Goal: Book appointment/travel/reservation

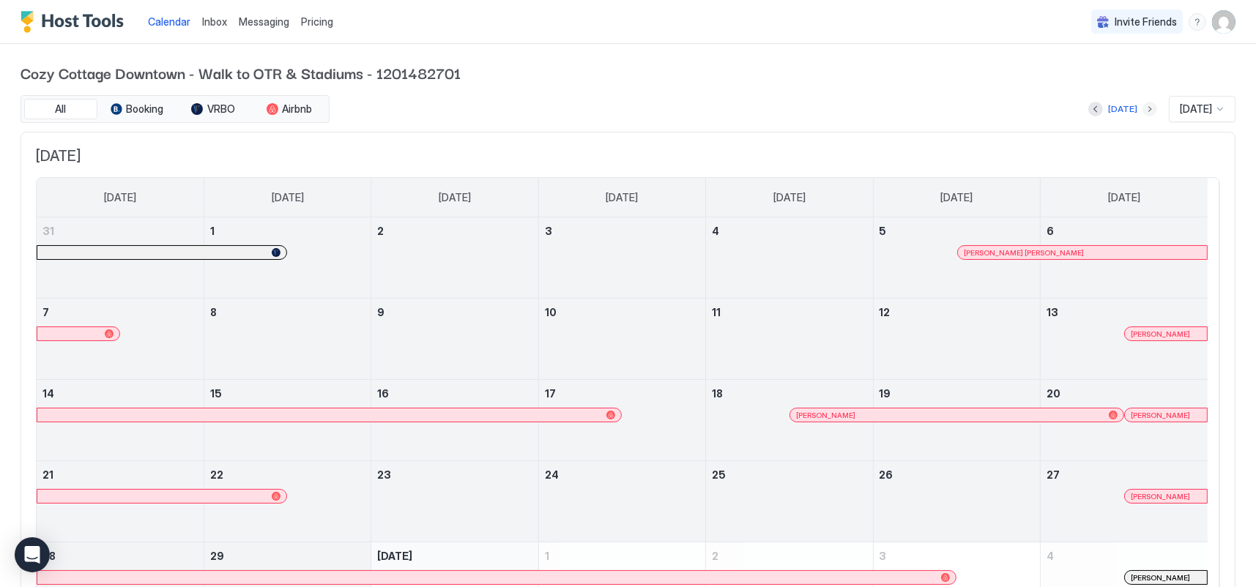
click at [1143, 111] on button "Next month" at bounding box center [1150, 109] width 15 height 15
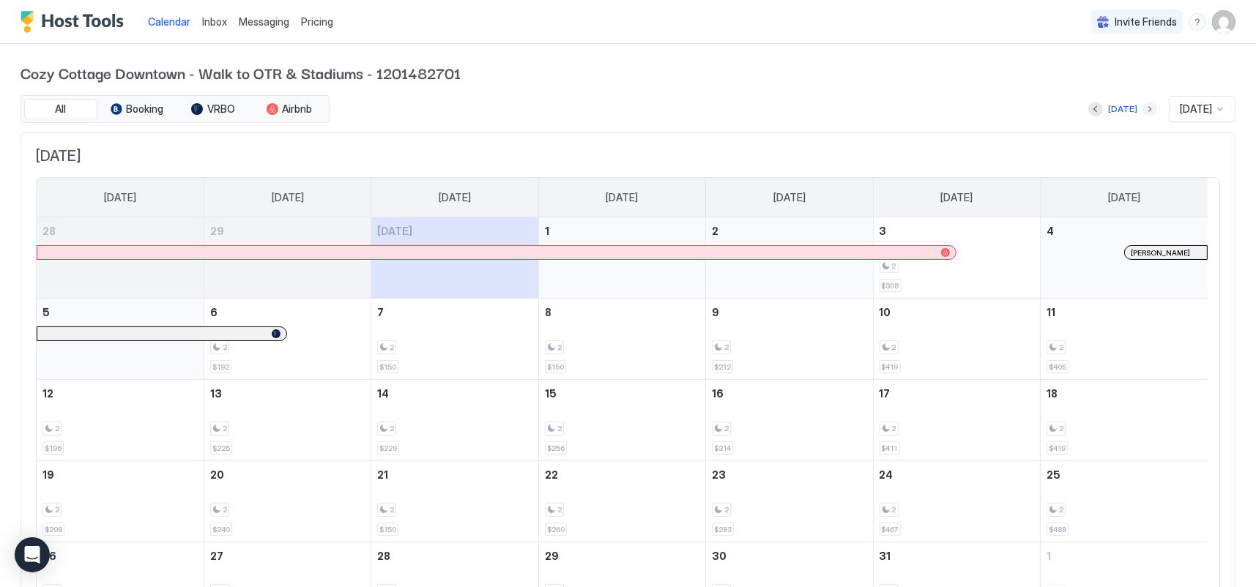
click at [1143, 111] on button "Next month" at bounding box center [1150, 109] width 15 height 15
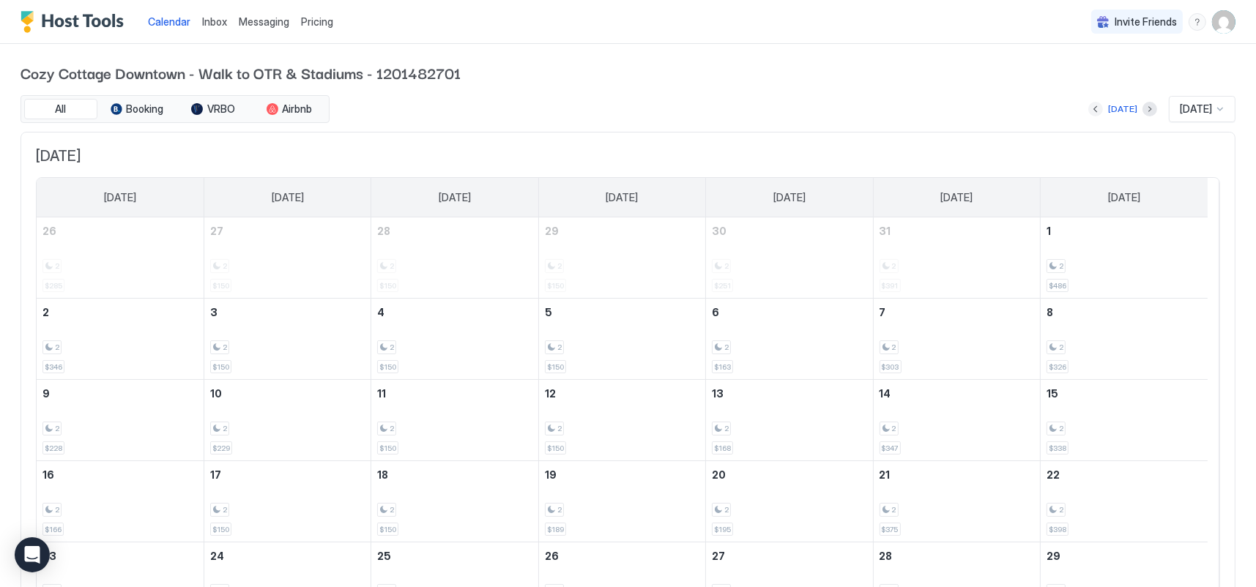
click at [1088, 111] on button "Previous month" at bounding box center [1095, 109] width 15 height 15
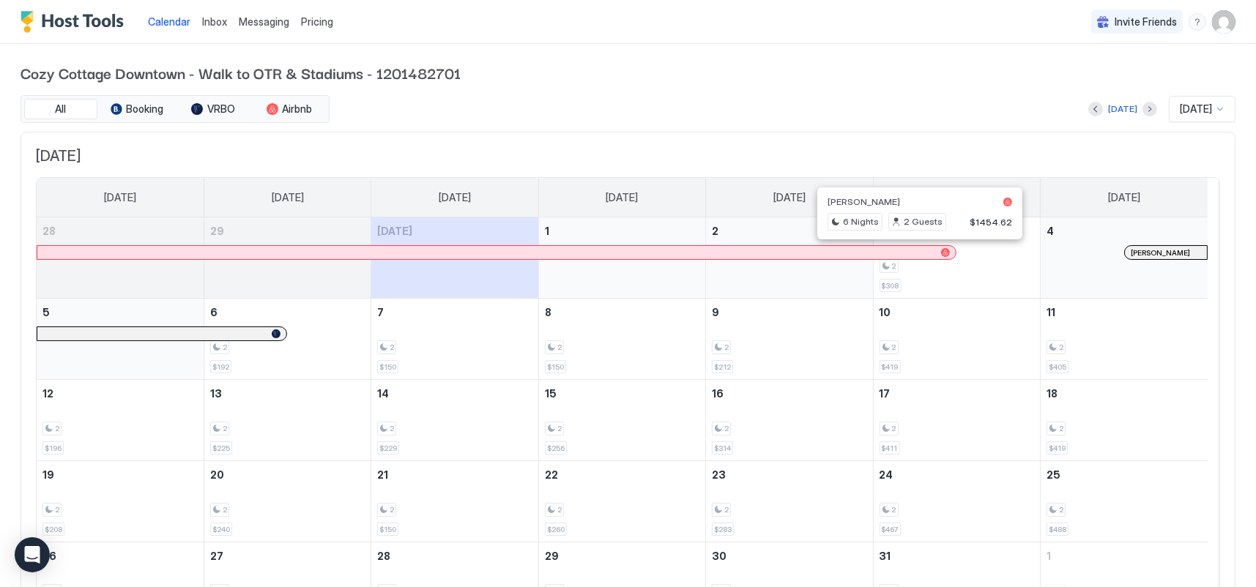
click at [913, 251] on div at bounding box center [914, 253] width 12 height 12
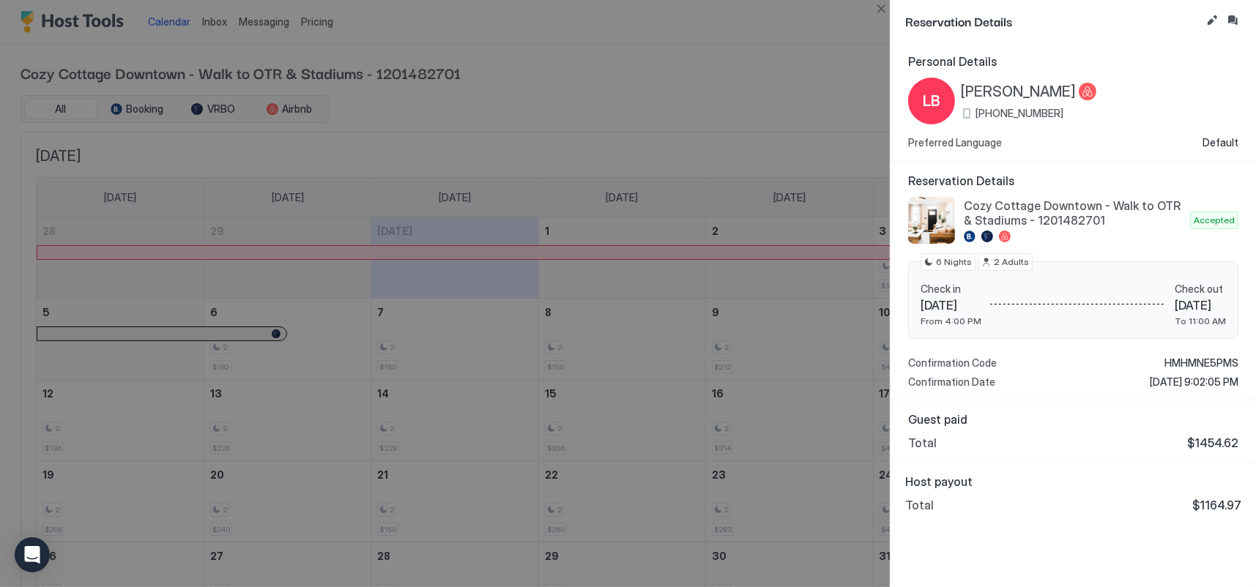
click at [777, 105] on div at bounding box center [628, 293] width 1256 height 587
click at [778, 64] on div at bounding box center [628, 293] width 1256 height 587
click at [778, 127] on div at bounding box center [628, 293] width 1256 height 587
click at [779, 141] on div at bounding box center [628, 293] width 1256 height 587
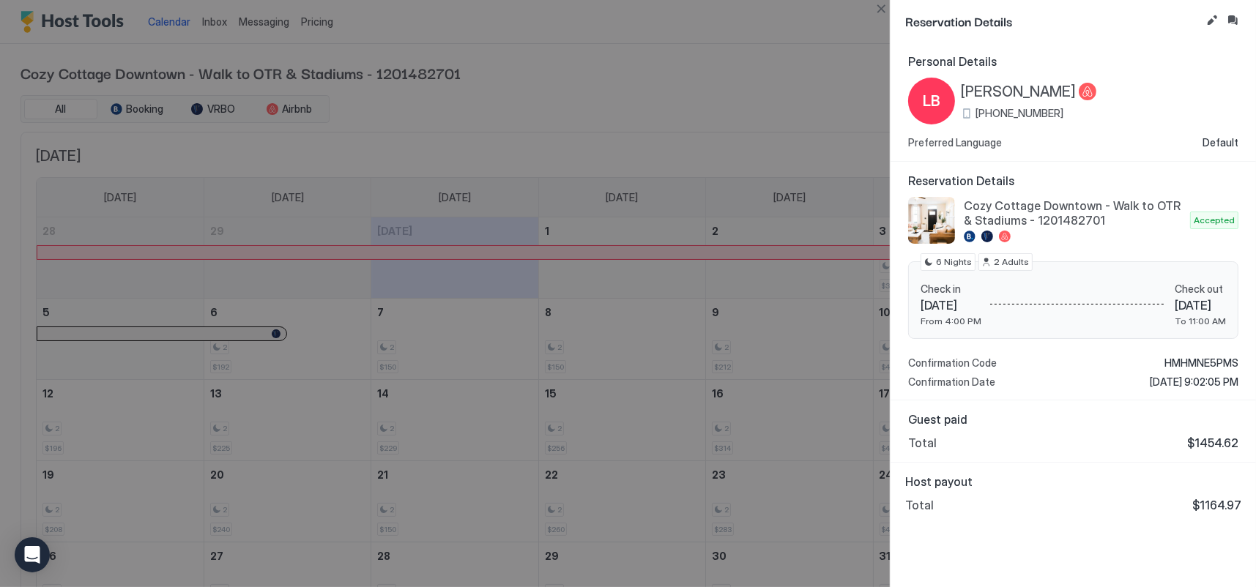
click at [787, 82] on div at bounding box center [628, 293] width 1256 height 587
click at [739, 87] on div at bounding box center [628, 293] width 1256 height 587
click at [740, 88] on div at bounding box center [628, 293] width 1256 height 587
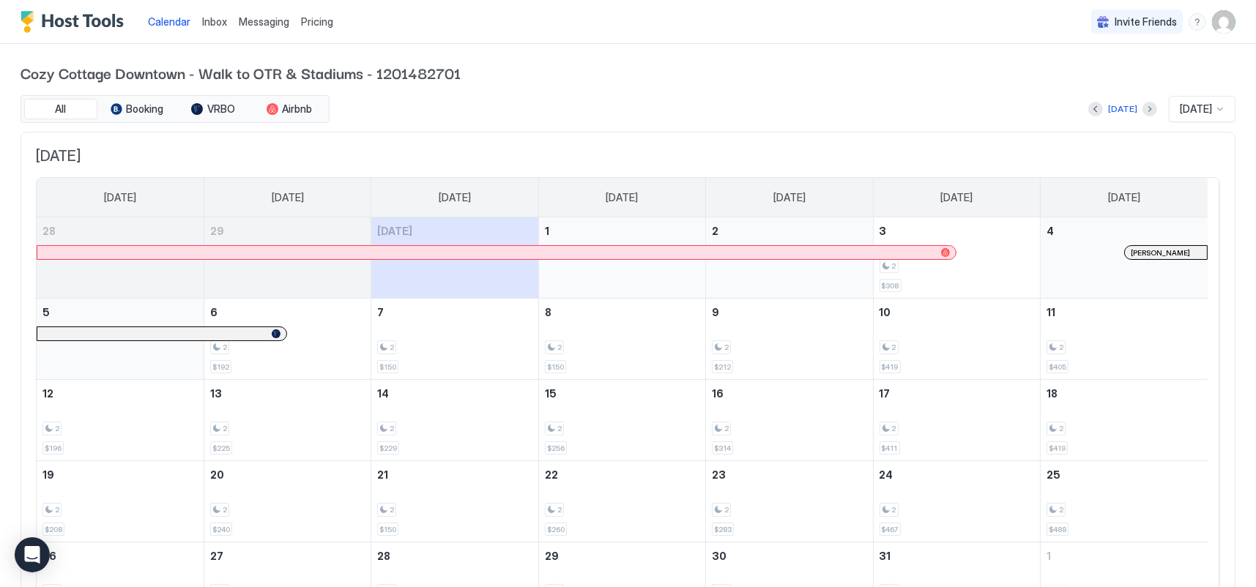
click at [1154, 252] on div at bounding box center [1154, 253] width 12 height 12
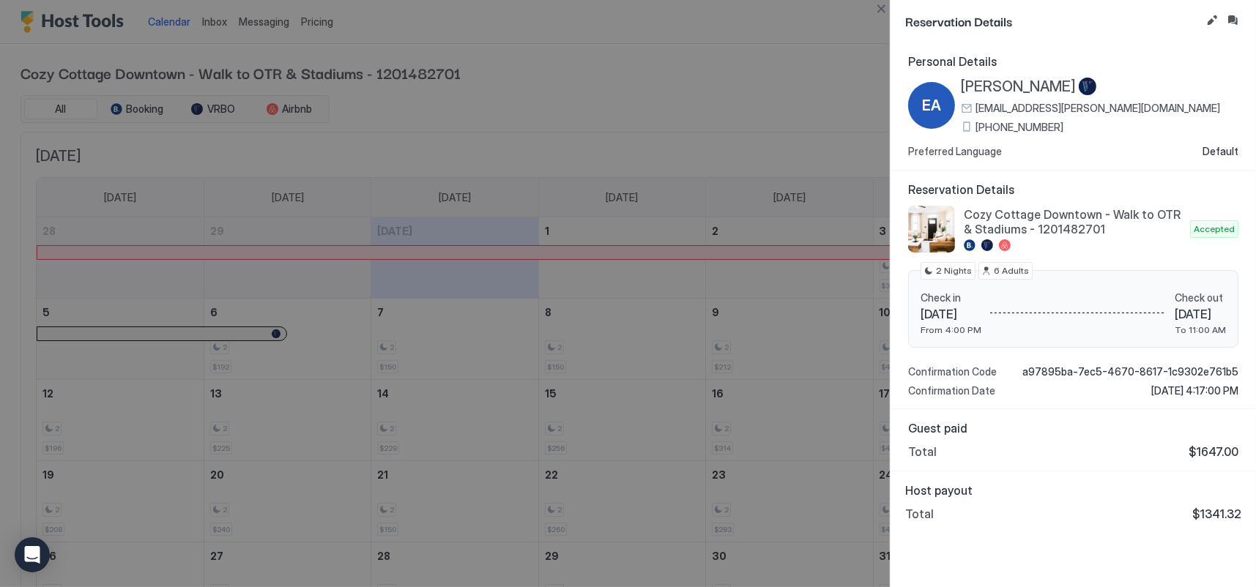
click at [724, 111] on div at bounding box center [628, 293] width 1256 height 587
click at [760, 143] on div at bounding box center [628, 293] width 1256 height 587
click at [642, 107] on div at bounding box center [628, 293] width 1256 height 587
click at [642, 109] on div at bounding box center [628, 293] width 1256 height 587
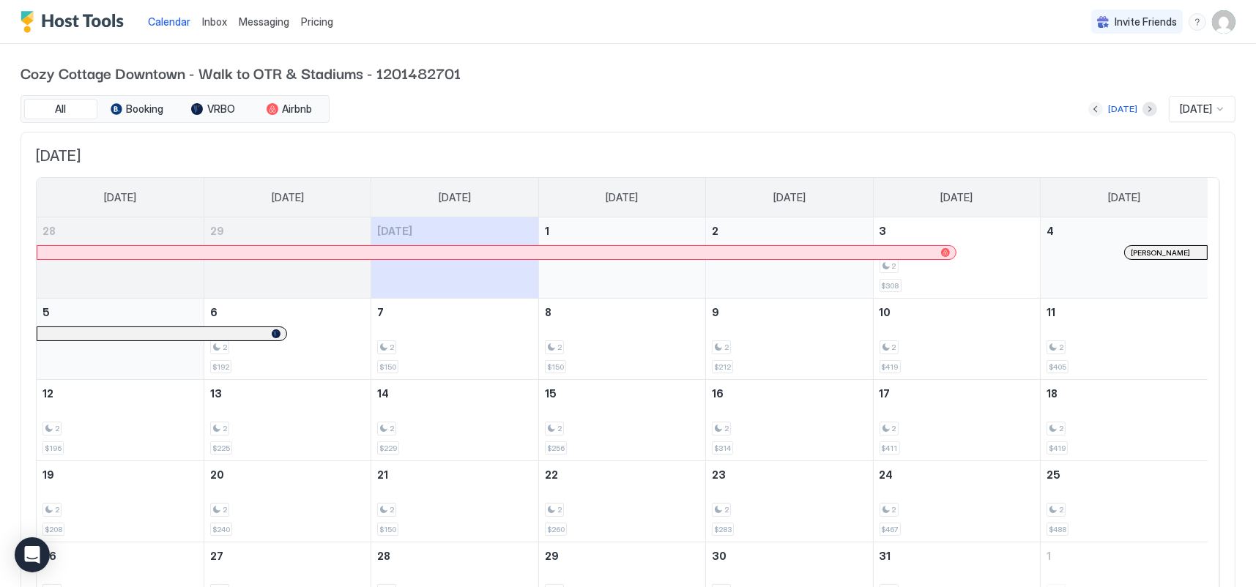
click at [1088, 105] on button "Previous month" at bounding box center [1095, 109] width 15 height 15
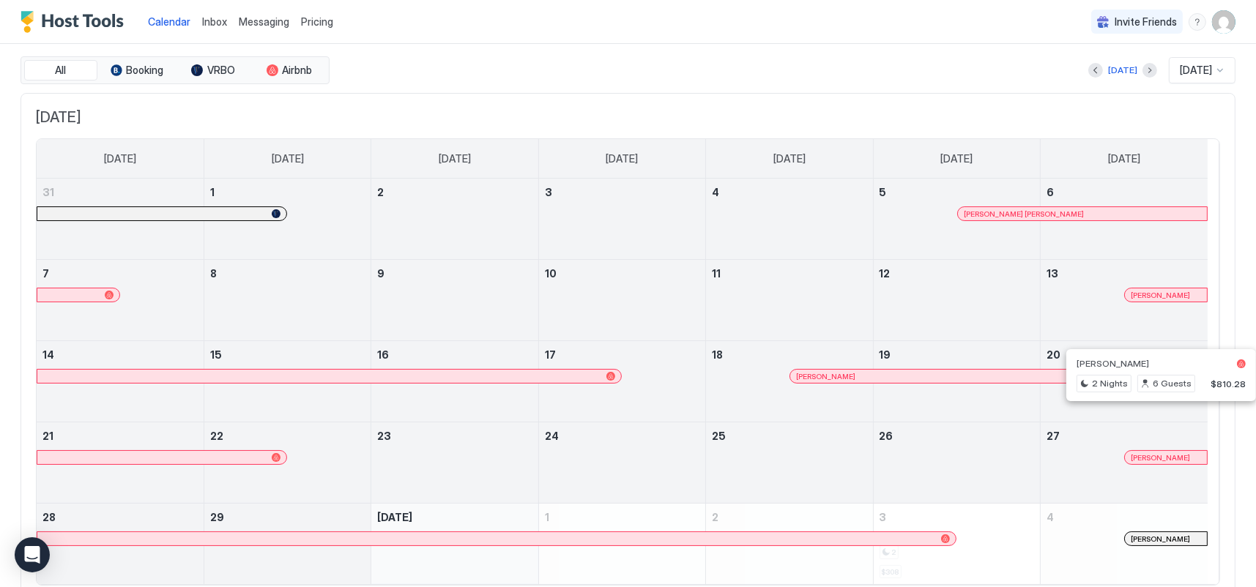
scroll to position [73, 0]
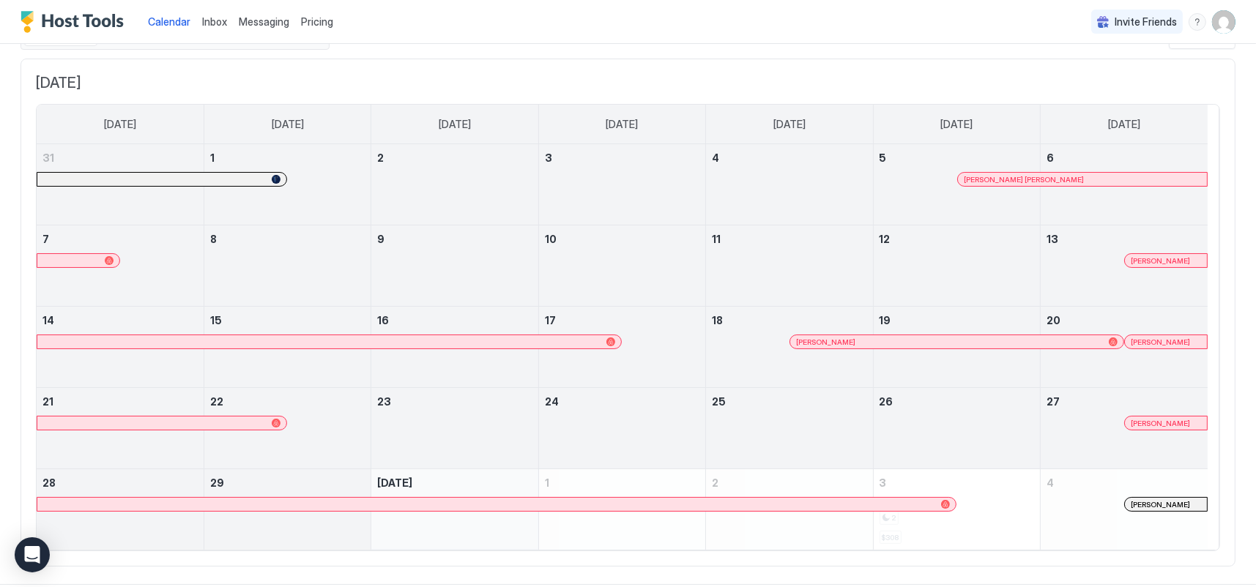
click at [916, 64] on div "[DATE] [DATE] [DATE] [DATE] [DATE] [DATE] [DATE] [DATE] 31 1 2 3 4 5 [PERSON_NA…" at bounding box center [628, 313] width 1215 height 509
click at [189, 426] on div at bounding box center [189, 424] width 12 height 12
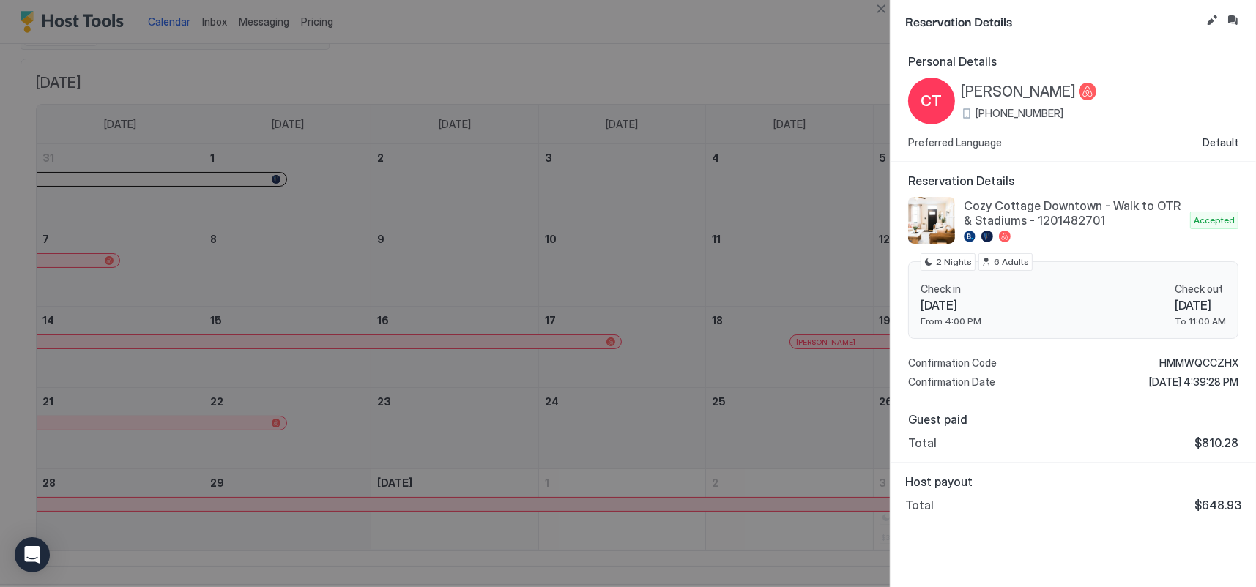
click at [719, 70] on div at bounding box center [628, 293] width 1256 height 587
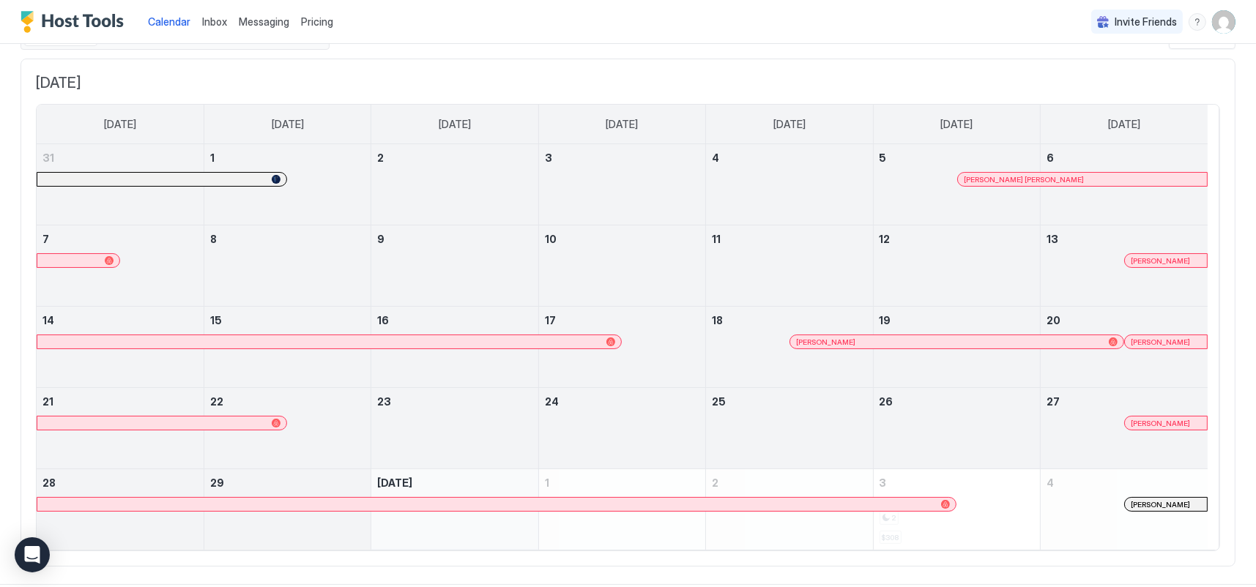
drag, startPoint x: 570, startPoint y: 21, endPoint x: 555, endPoint y: 10, distance: 18.8
click at [570, 21] on div "Calendar Inbox Messaging Pricing Invite Friends SB" at bounding box center [628, 22] width 1256 height 44
